Goal: Information Seeking & Learning: Find specific fact

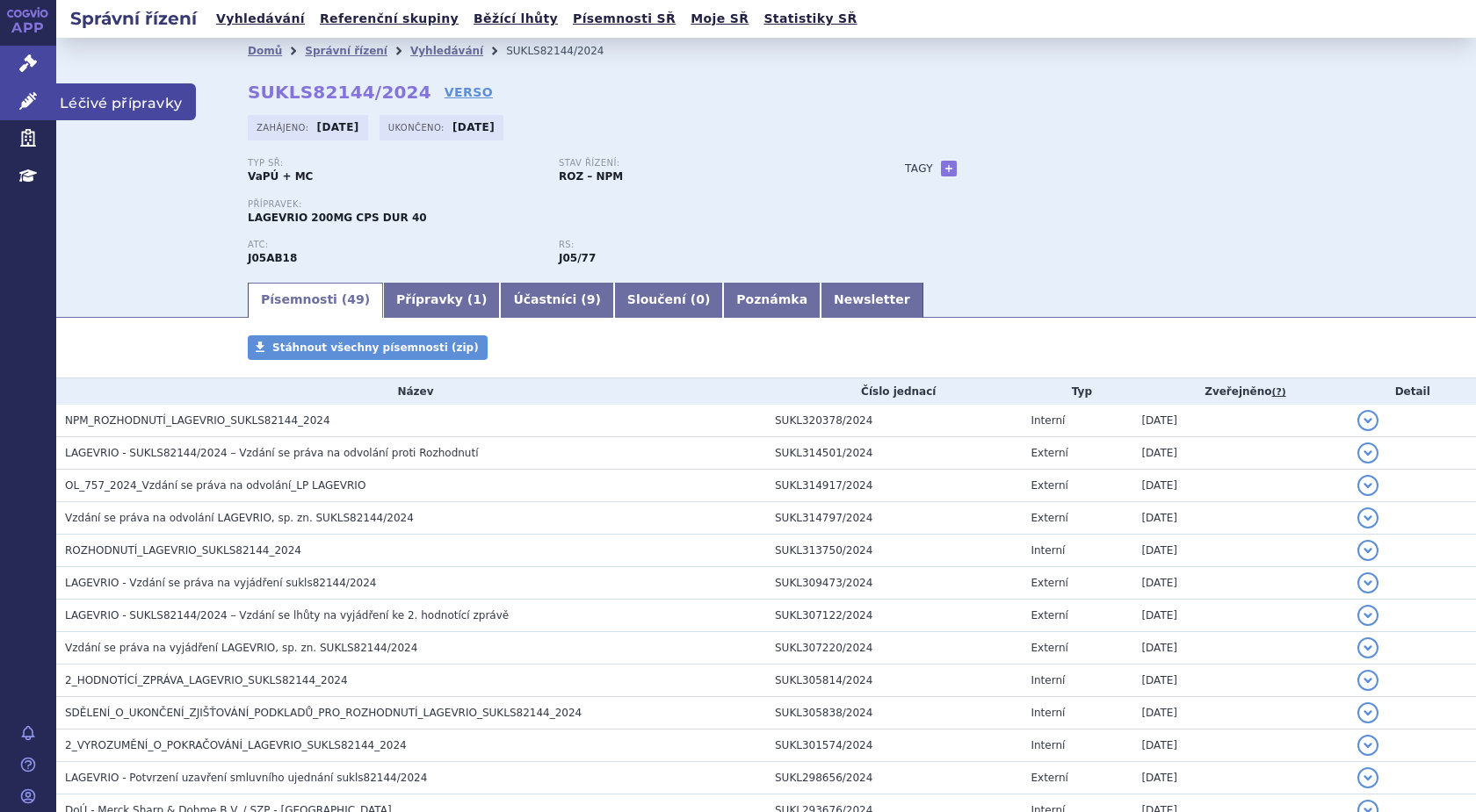
click at [28, 96] on icon at bounding box center [27, 100] width 17 height 17
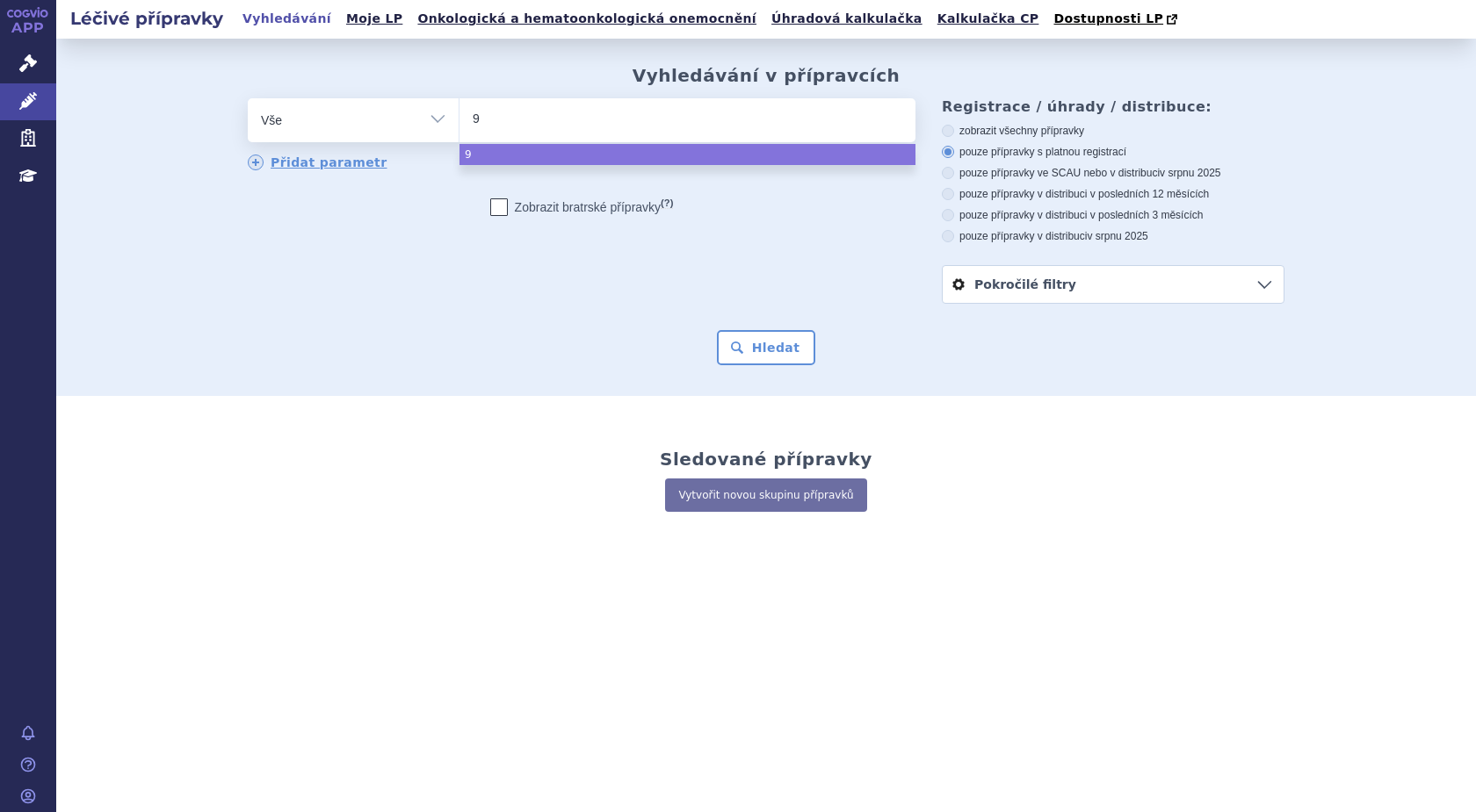
type input "99"
type input "999"
type input "9999"
type input "99999"
type input "999991"
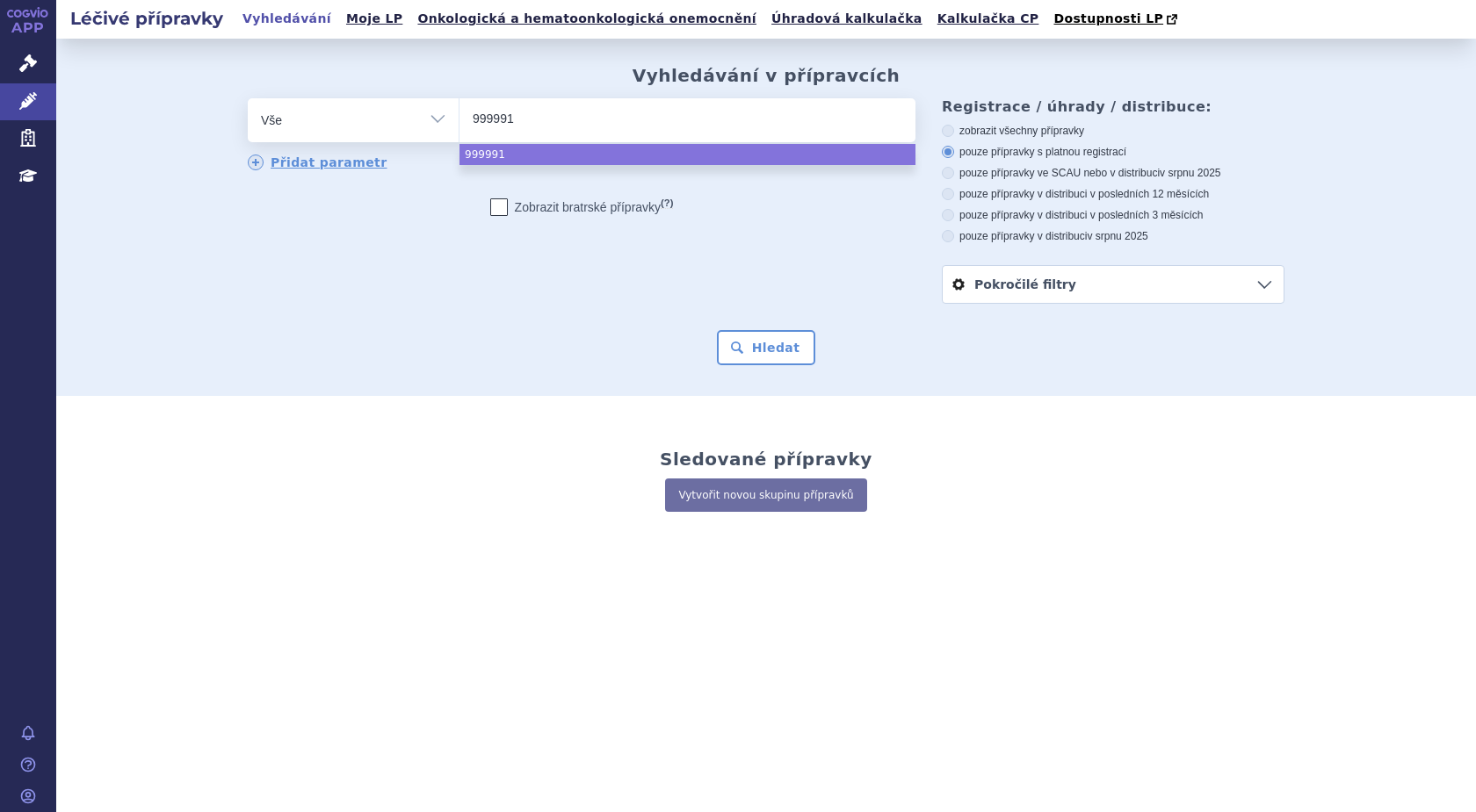
type input "9999917"
select select "9999917"
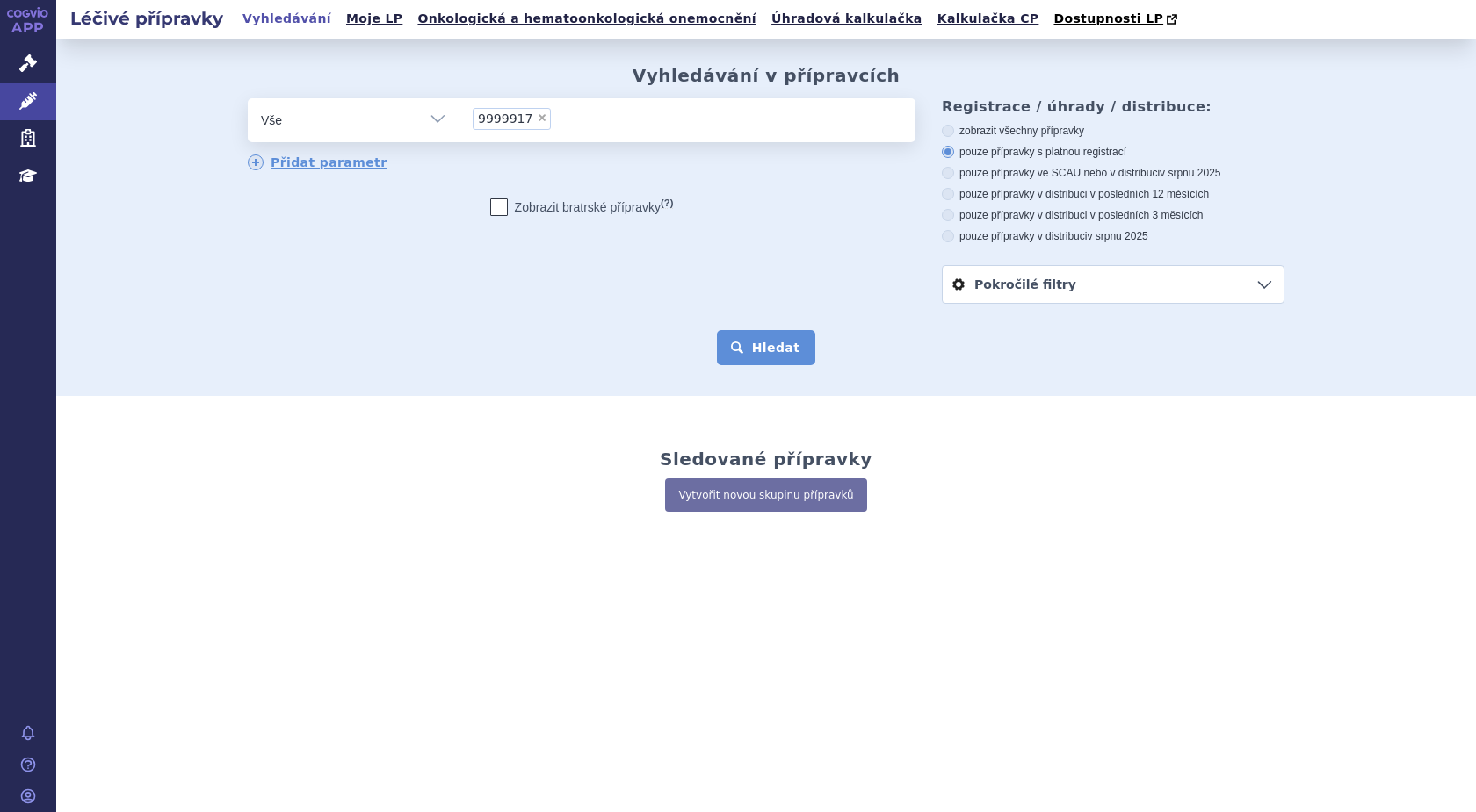
click at [751, 339] on button "Hledat" at bounding box center [766, 348] width 99 height 35
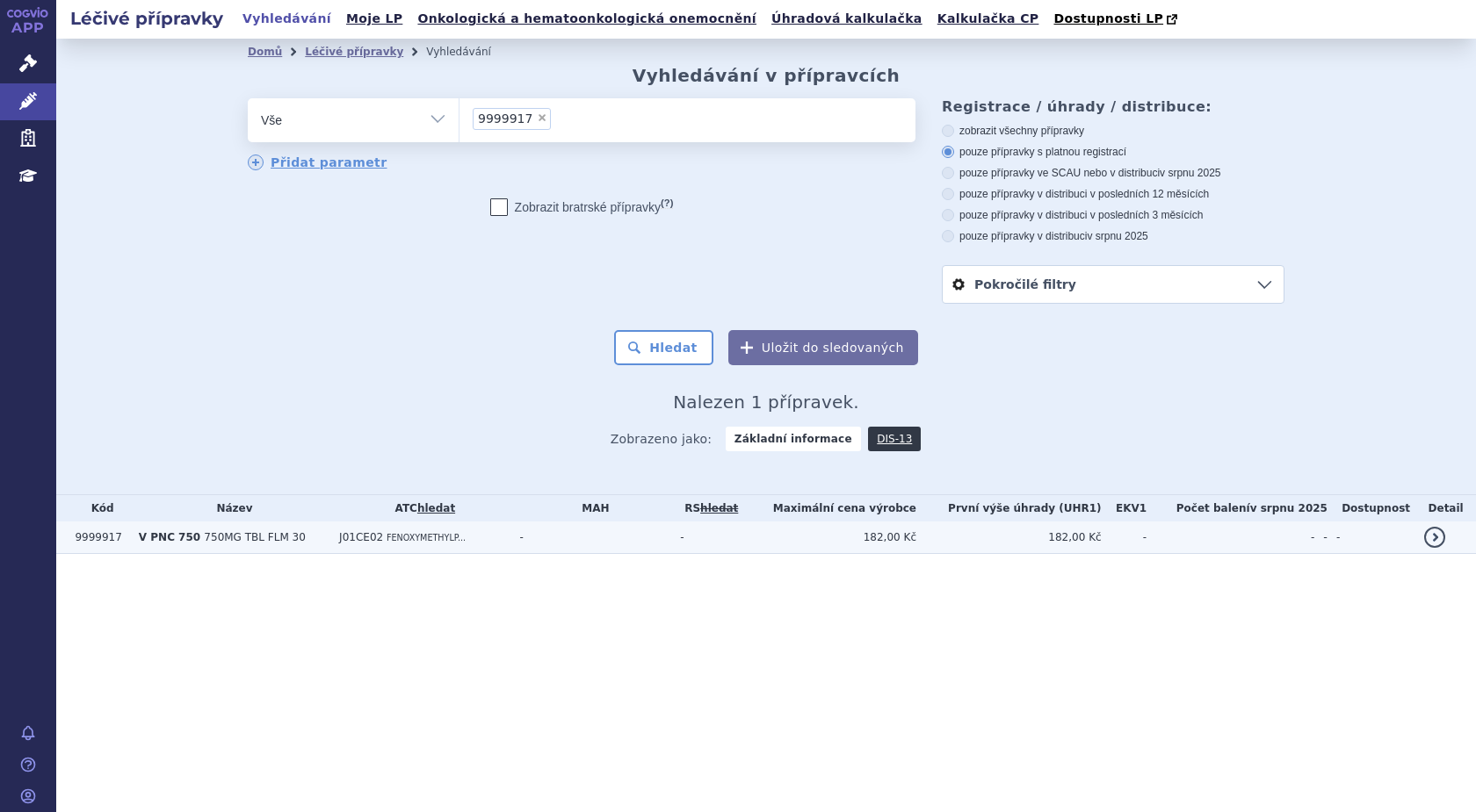
click at [205, 543] on span "750MG TBL FLM 30" at bounding box center [255, 537] width 101 height 13
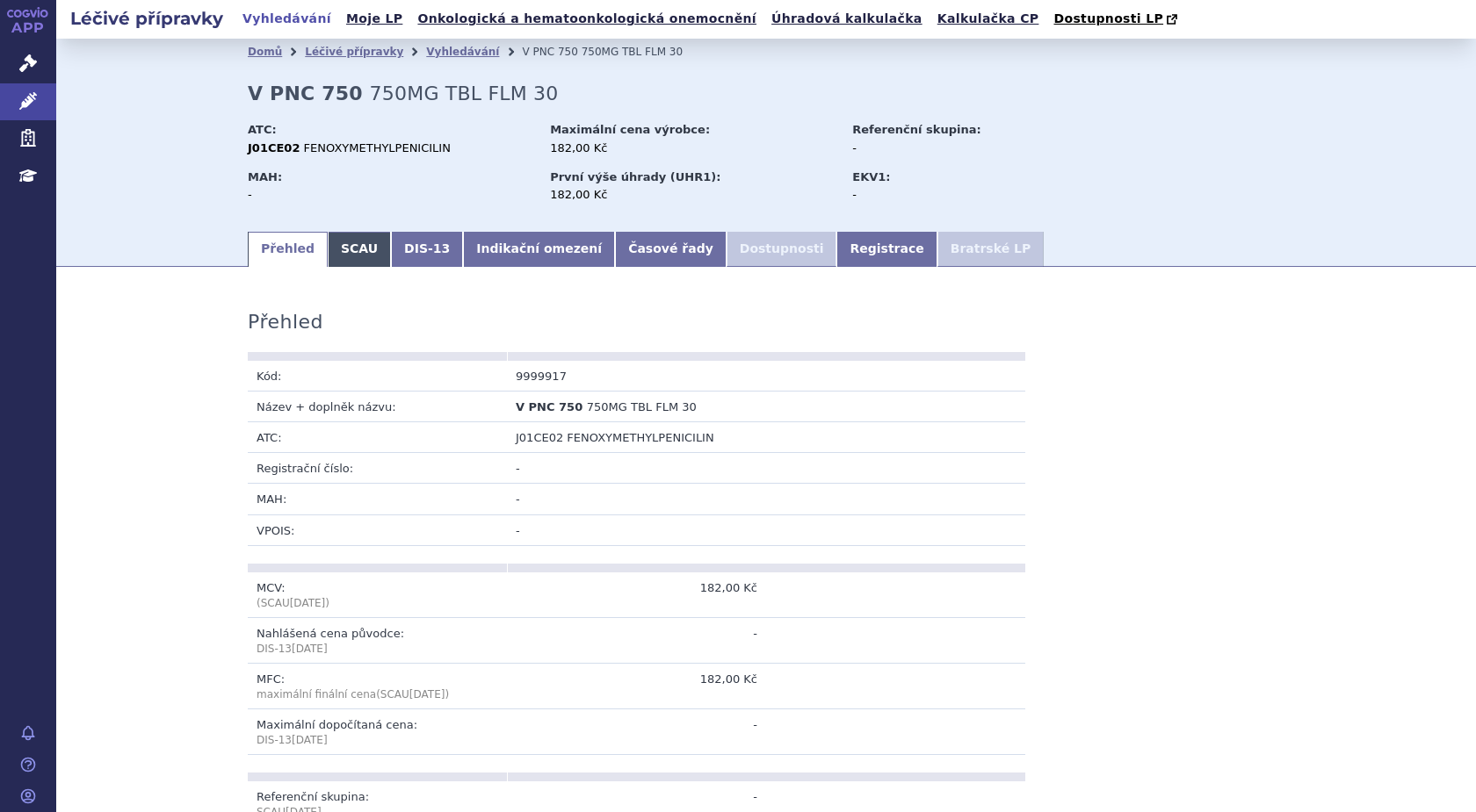
click at [339, 239] on link "SCAU" at bounding box center [360, 249] width 63 height 35
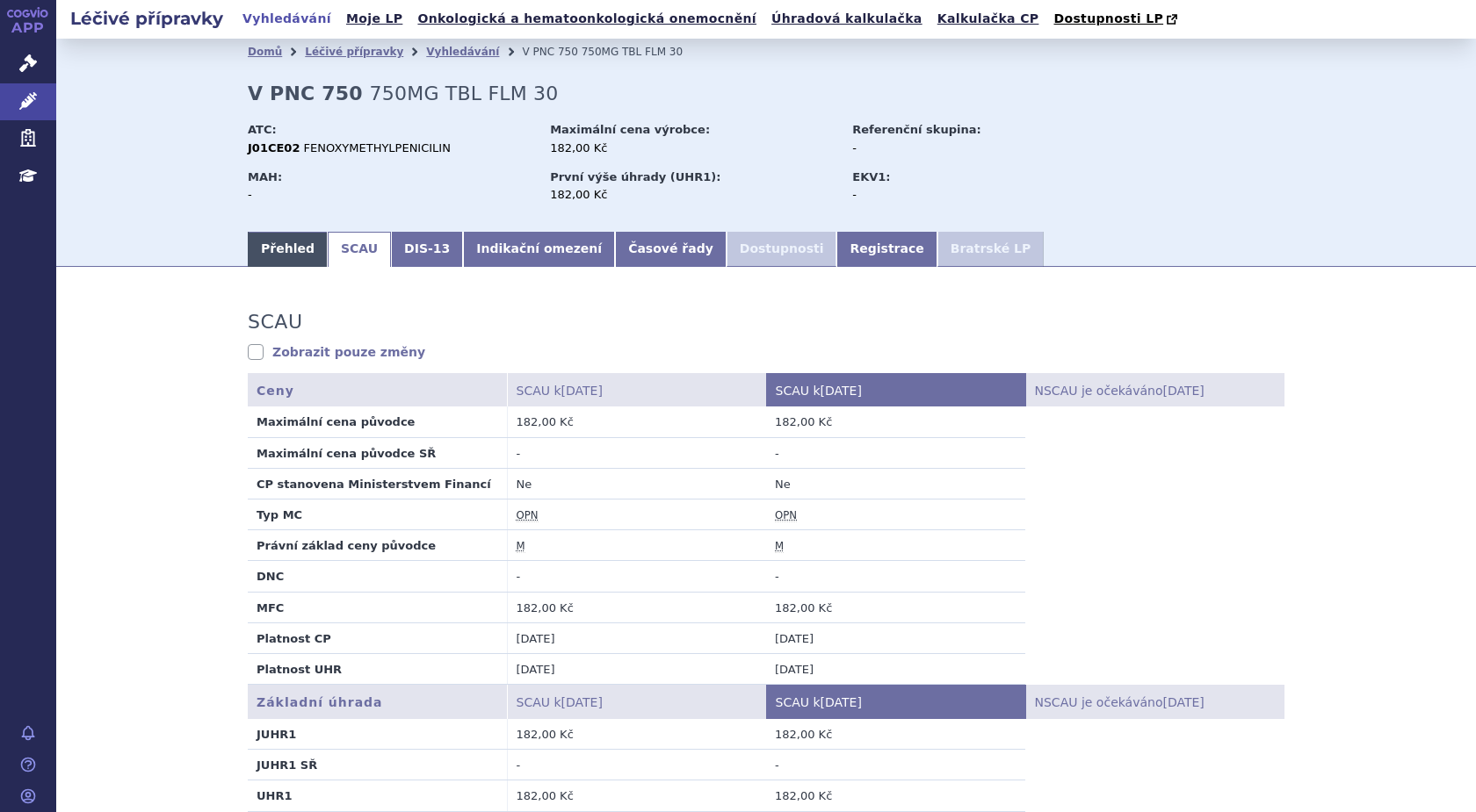
click at [278, 250] on link "Přehled" at bounding box center [287, 249] width 79 height 35
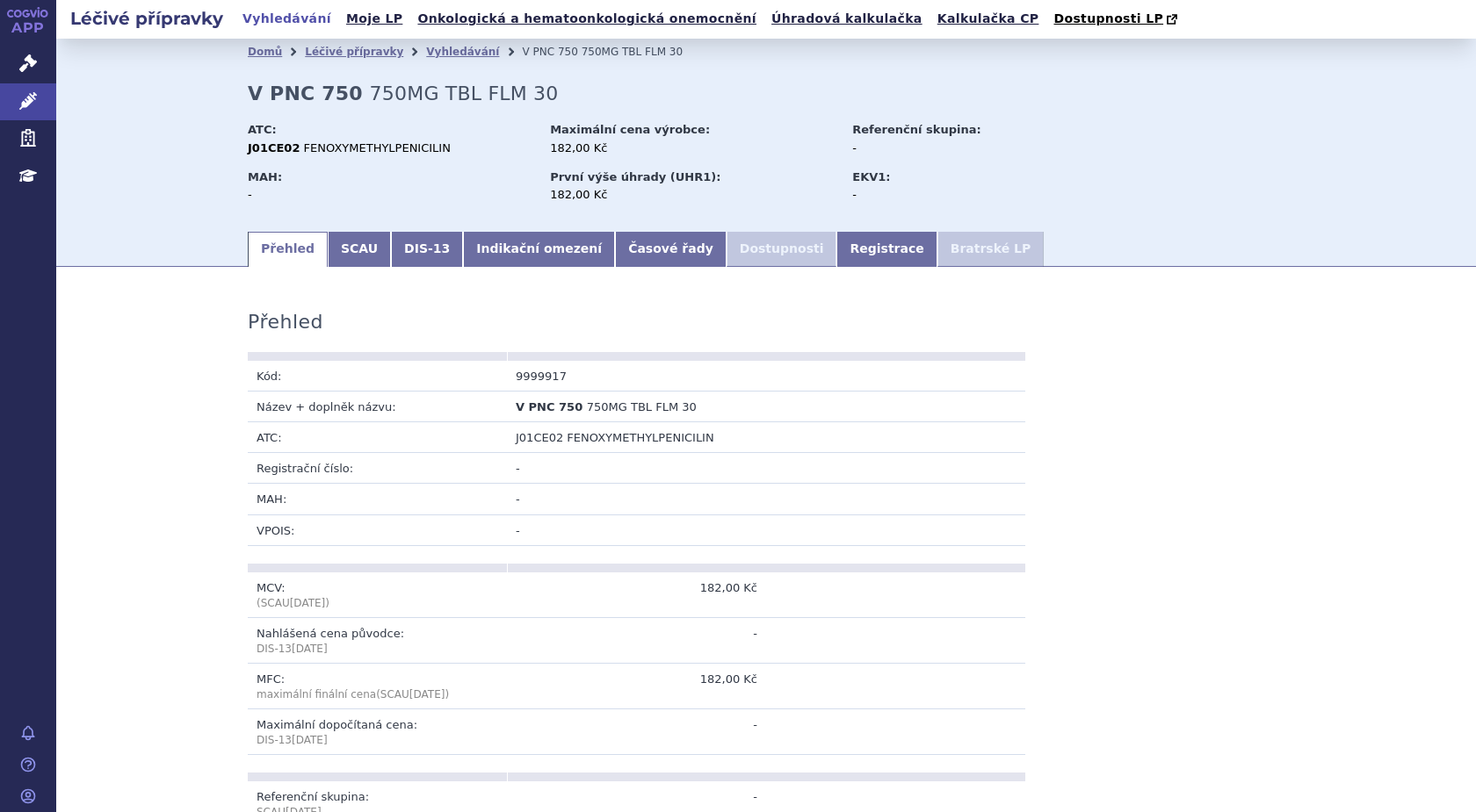
click at [726, 250] on li "Dostupnosti" at bounding box center [781, 249] width 111 height 35
click at [836, 254] on link "Registrace" at bounding box center [886, 249] width 100 height 35
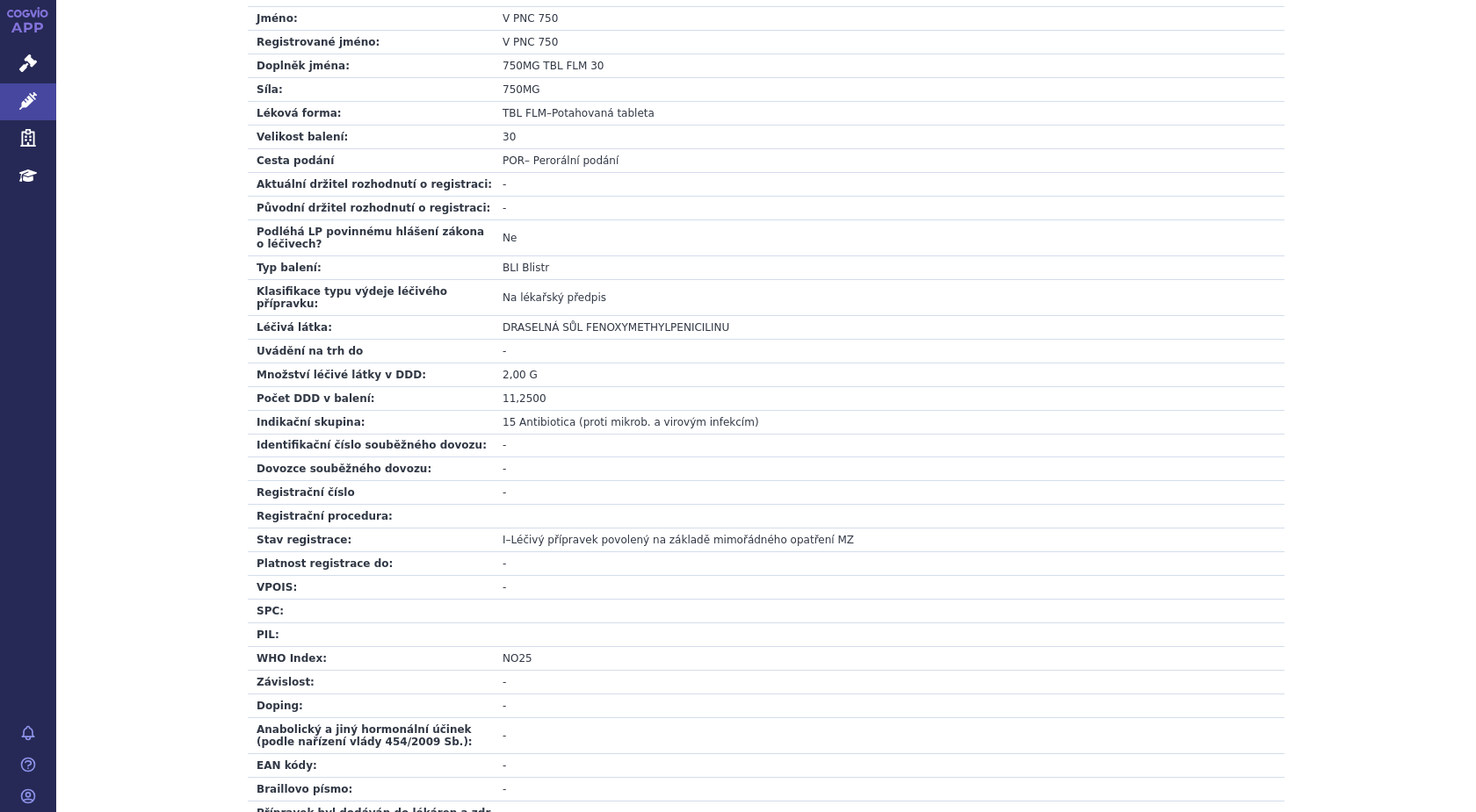
scroll to position [130, 0]
